Goal: Information Seeking & Learning: Learn about a topic

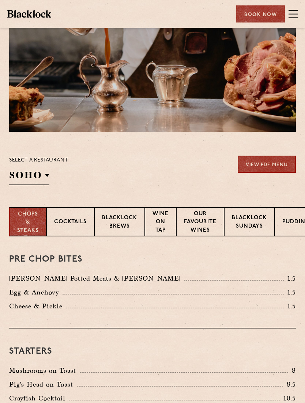
scroll to position [45, 0]
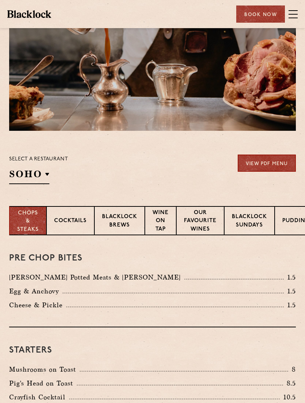
click at [262, 221] on p "Blacklock Sundays" at bounding box center [249, 221] width 35 height 17
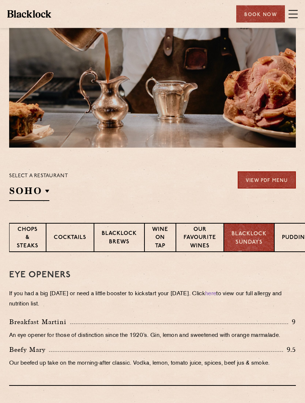
scroll to position [0, 0]
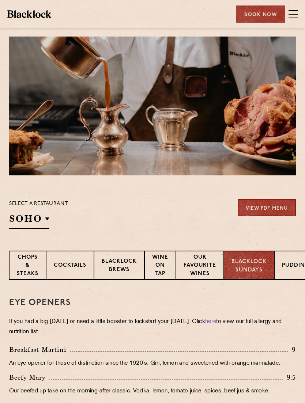
click at [292, 13] on span at bounding box center [292, 14] width 9 height 11
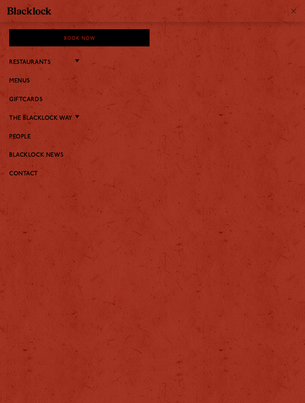
click at [21, 81] on link "Menus" at bounding box center [152, 81] width 287 height 7
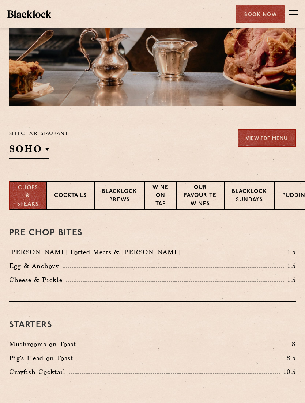
click at [0, 0] on p "City" at bounding box center [0, 0] width 0 height 0
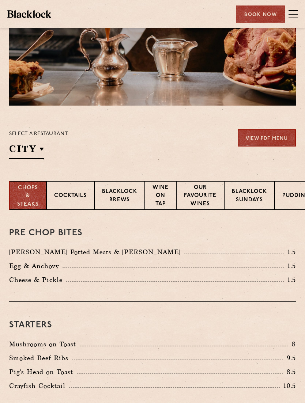
click at [0, 0] on p "City" at bounding box center [0, 0] width 0 height 0
click at [143, 240] on div "Pre Chop Bites Blacklock Potted Meats & Kimchi 1.5 Egg & Anchovy 1.5 Cheese & P…" at bounding box center [152, 256] width 287 height 92
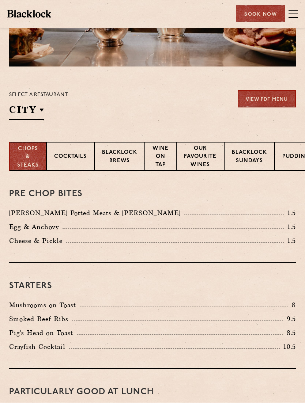
scroll to position [109, 0]
click at [160, 162] on p "Wine on Tap" at bounding box center [160, 158] width 16 height 26
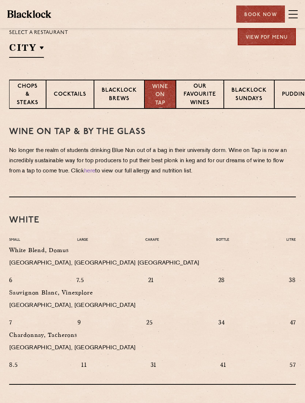
scroll to position [168, 0]
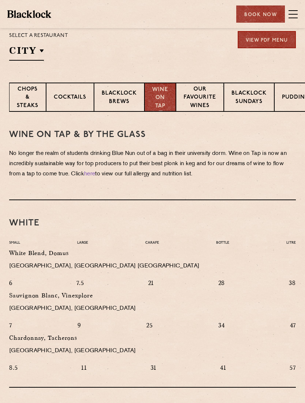
click at [207, 100] on p "Our favourite wines" at bounding box center [200, 99] width 33 height 26
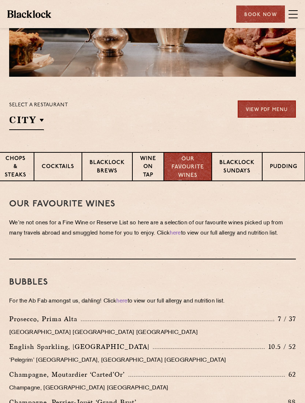
scroll to position [0, 15]
click at [284, 169] on p "Pudding" at bounding box center [283, 167] width 27 height 9
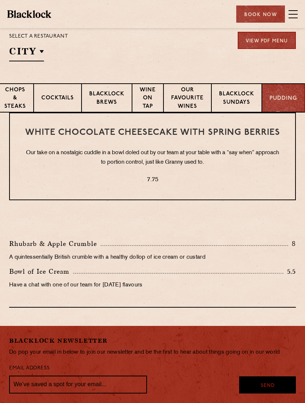
scroll to position [167, 0]
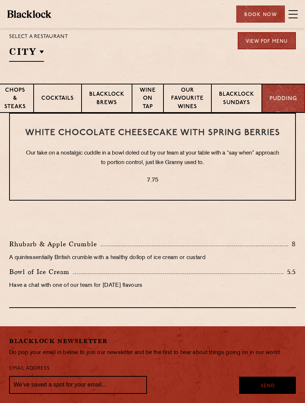
click at [237, 99] on p "Blacklock Sundays" at bounding box center [236, 99] width 35 height 17
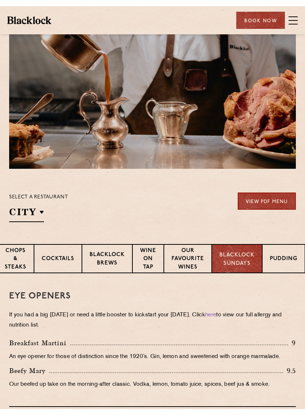
scroll to position [0, 0]
